Goal: Task Accomplishment & Management: Manage account settings

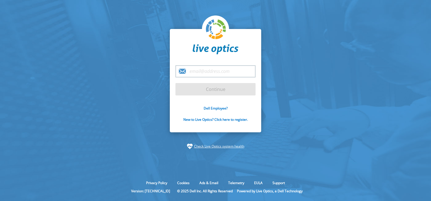
click at [209, 72] on input "email" at bounding box center [215, 71] width 80 height 12
type input "[PERSON_NAME][EMAIL_ADDRESS][PERSON_NAME][DOMAIN_NAME]"
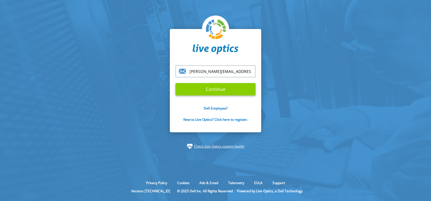
click at [211, 88] on input "Continue" at bounding box center [215, 89] width 80 height 12
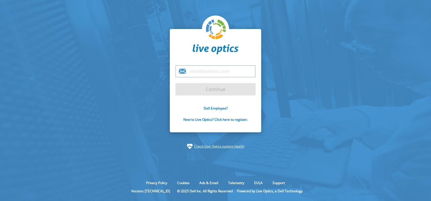
click at [196, 71] on input "email" at bounding box center [215, 71] width 80 height 12
type input "[PERSON_NAME][EMAIL_ADDRESS][PERSON_NAME][DOMAIN_NAME]"
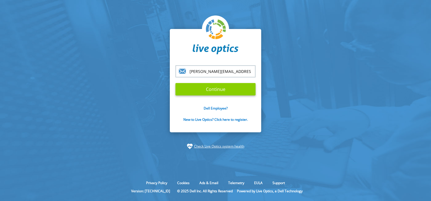
click at [210, 89] on input "Continue" at bounding box center [215, 89] width 80 height 12
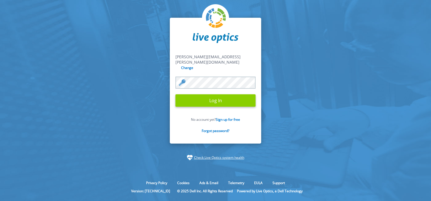
click at [214, 100] on input "Log In" at bounding box center [215, 100] width 80 height 12
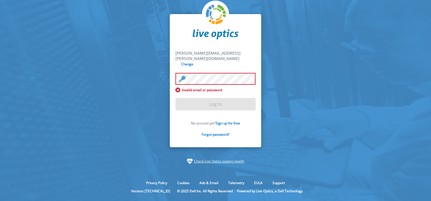
click at [177, 88] on span "Invalid email or password" at bounding box center [215, 90] width 80 height 5
